Goal: Check status: Check status

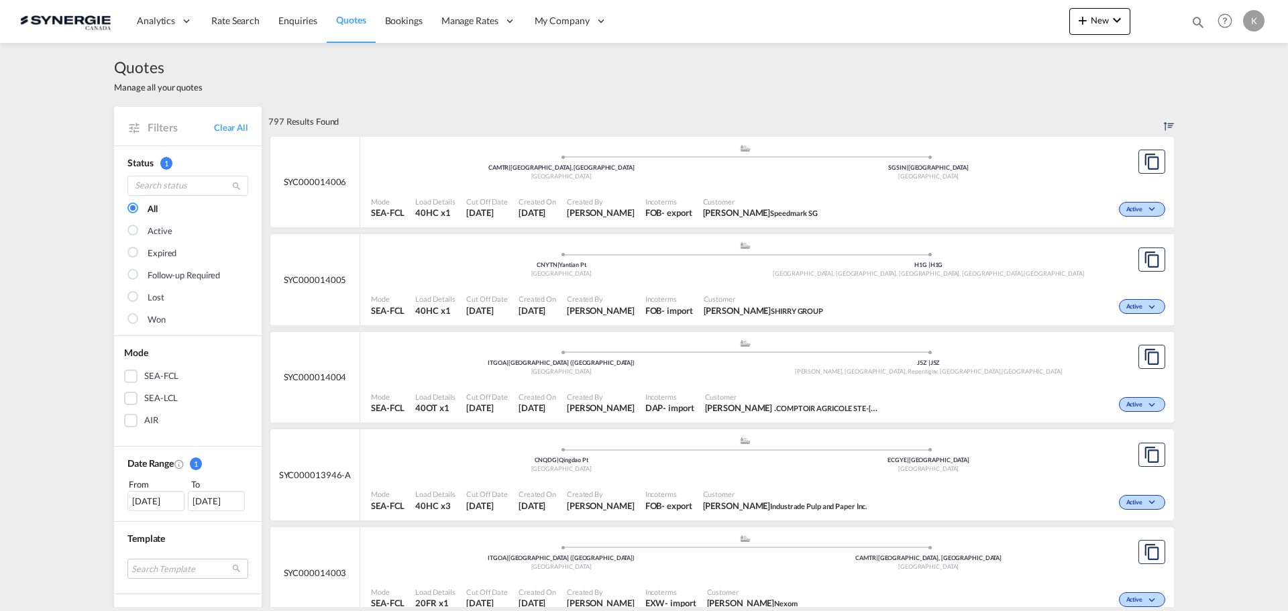
click at [125, 375] on div "SEA-FCL" at bounding box center [130, 376] width 13 height 13
click at [1194, 19] on md-icon "icon-magnify" at bounding box center [1198, 22] width 15 height 15
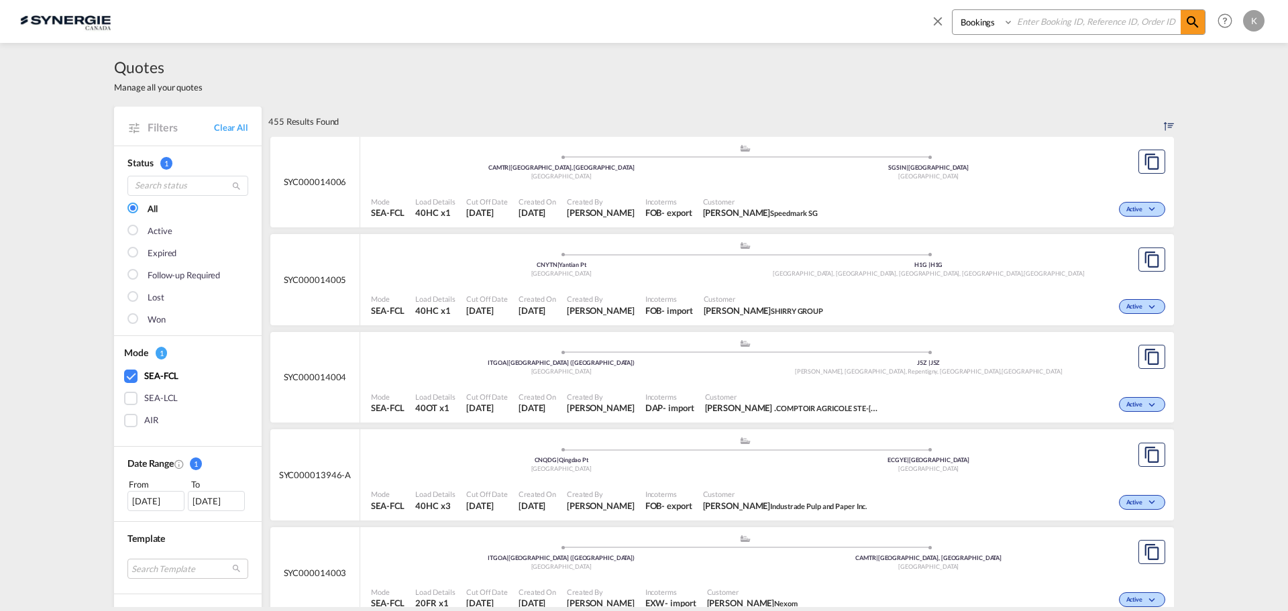
click at [1039, 21] on input at bounding box center [1097, 21] width 167 height 23
type input "13987"
click at [1200, 13] on span at bounding box center [1193, 22] width 24 height 24
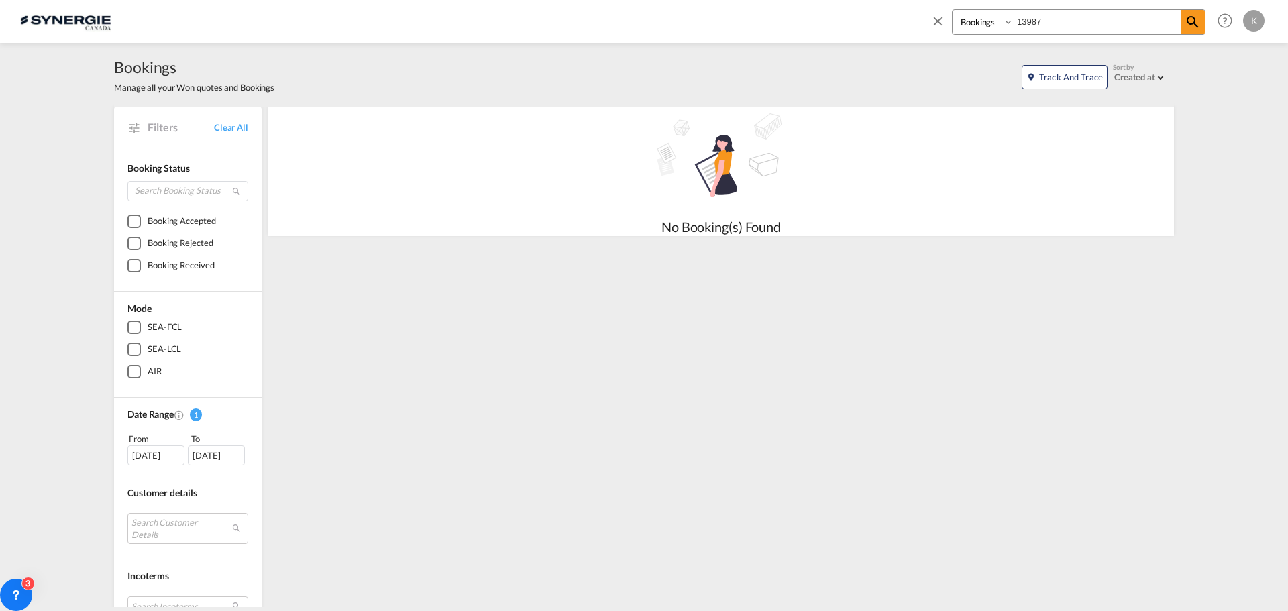
click at [127, 348] on div "SEA-LCL" at bounding box center [133, 349] width 13 height 13
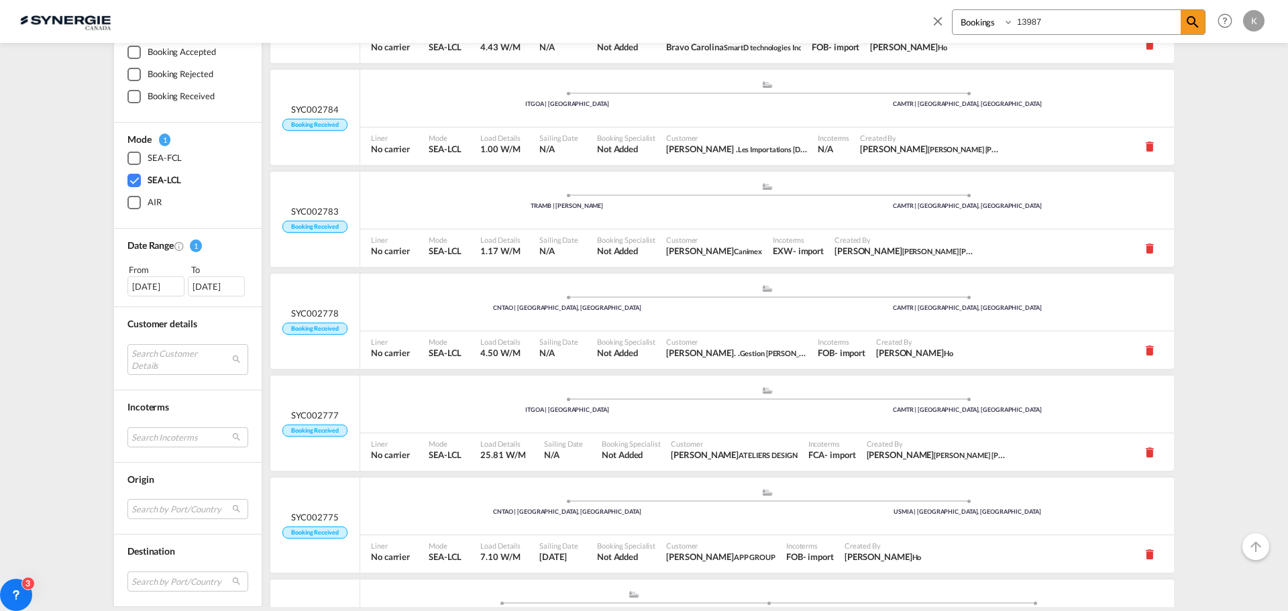
scroll to position [268, 0]
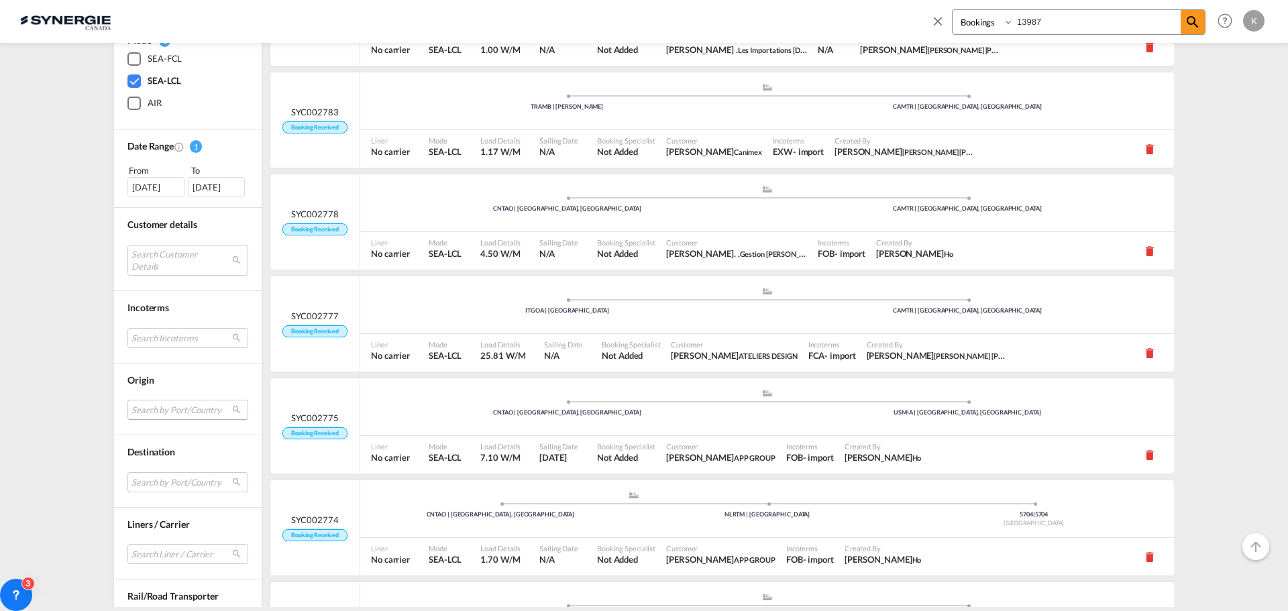
click at [154, 408] on md-select "Search by Port/Country CASAK saskatoon, [GEOGRAPHIC_DATA] ([GEOGRAPHIC_DATA]) F…" at bounding box center [187, 410] width 121 height 20
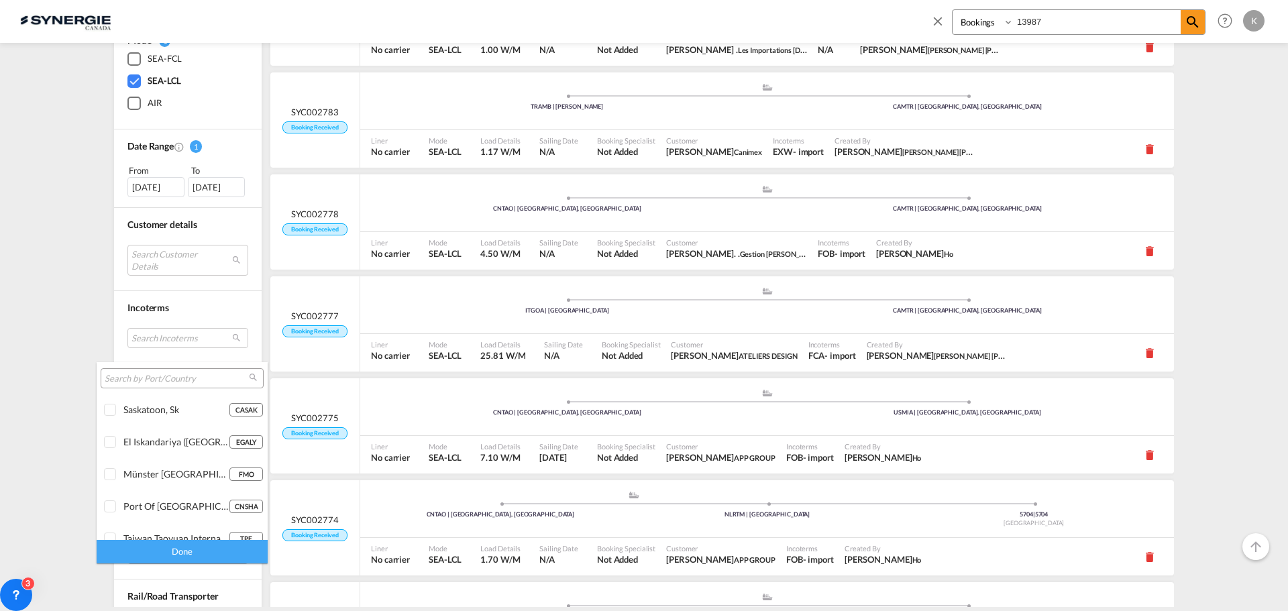
click at [145, 379] on input "search" at bounding box center [177, 379] width 144 height 12
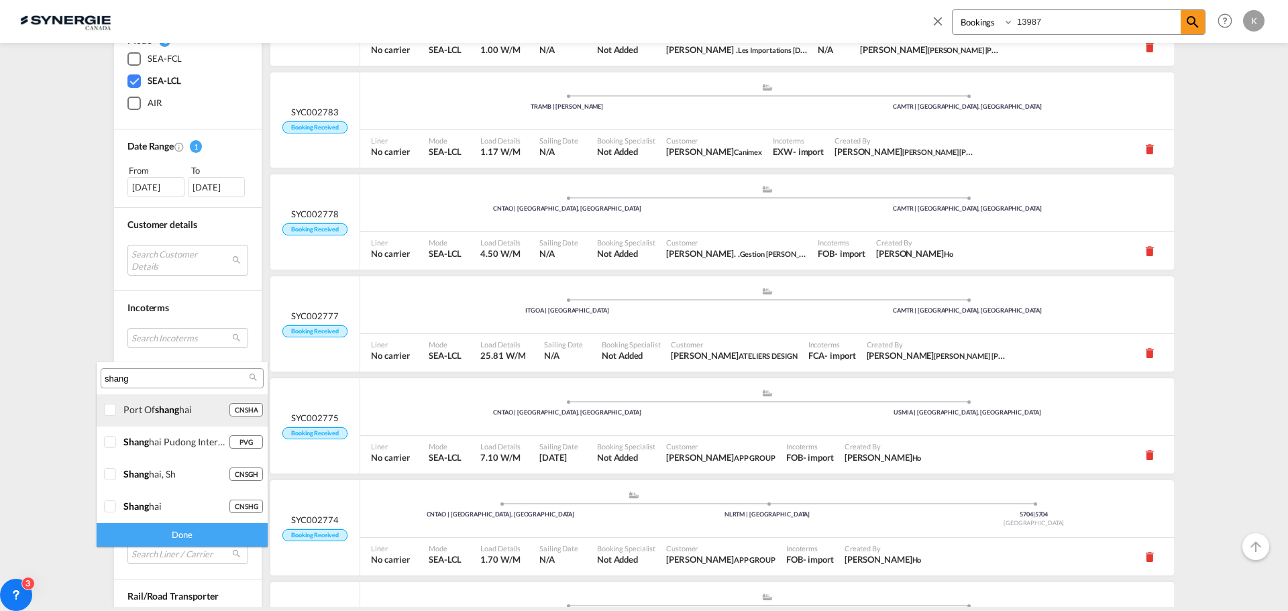
type input "shang"
click at [110, 411] on div at bounding box center [110, 410] width 13 height 13
click at [166, 535] on div "Done" at bounding box center [182, 534] width 171 height 23
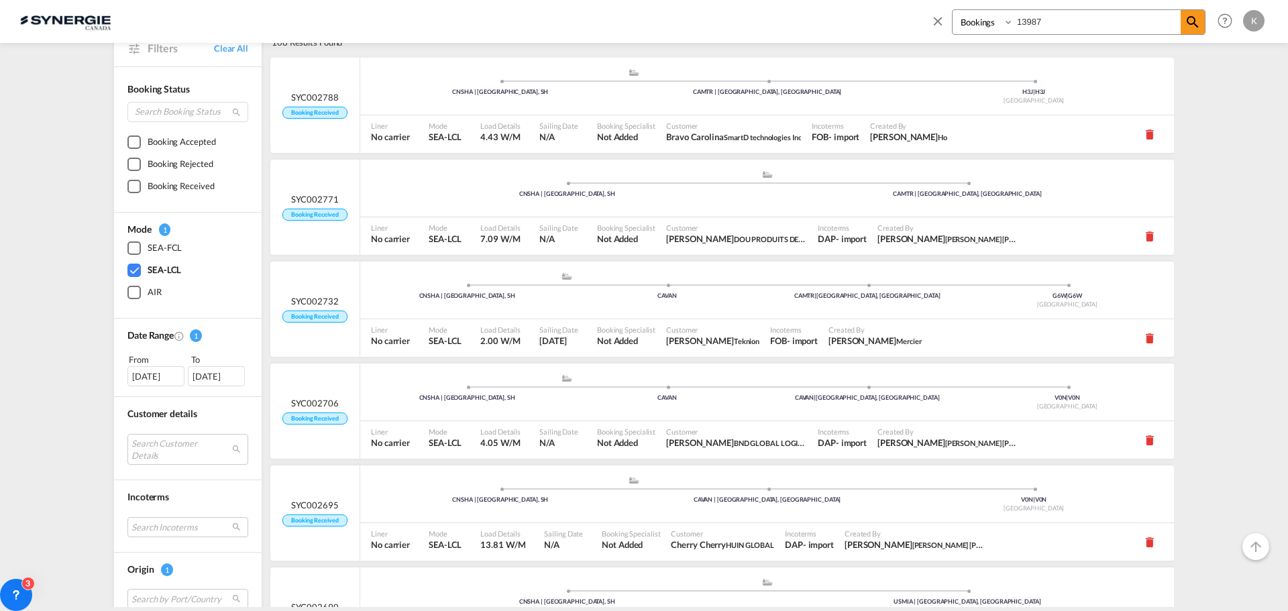
scroll to position [0, 0]
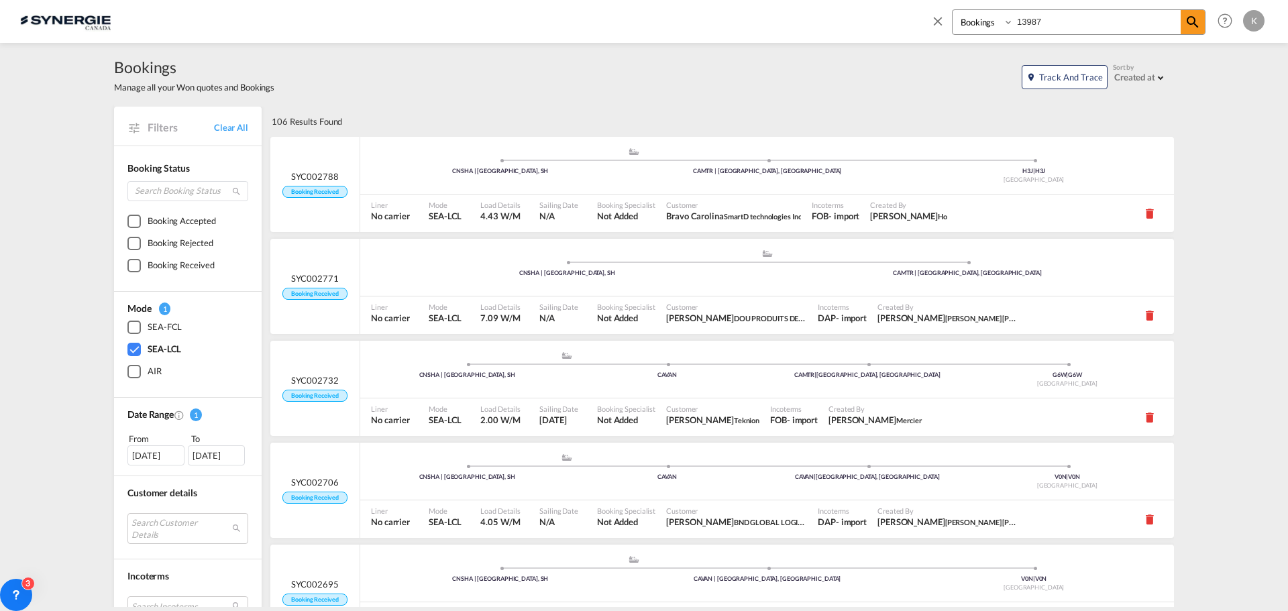
click at [1048, 19] on input "13987" at bounding box center [1097, 21] width 167 height 23
type input "1"
click at [160, 447] on div "[DATE]" at bounding box center [155, 455] width 57 height 20
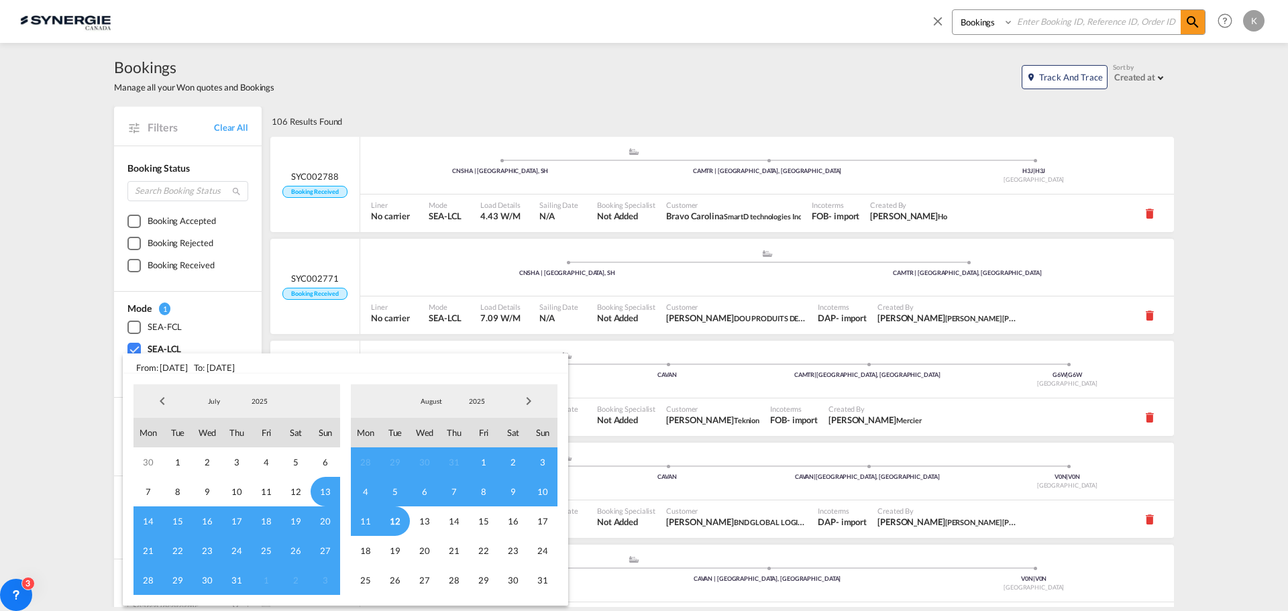
click at [394, 520] on span "12" at bounding box center [395, 521] width 30 height 30
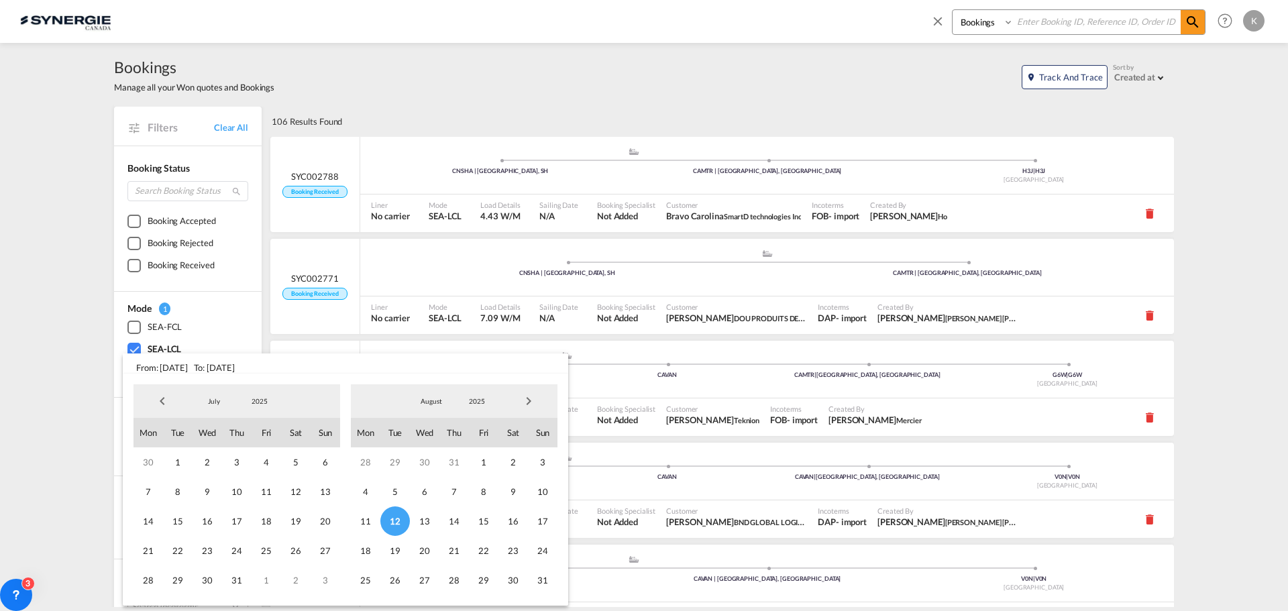
click at [574, 368] on md-backdrop at bounding box center [644, 305] width 1288 height 611
